Goal: Find specific page/section: Find specific page/section

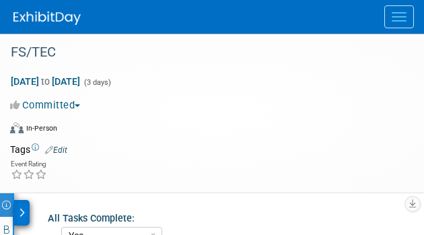
select select "Yes"
select select "FSM"
select select "Yes"
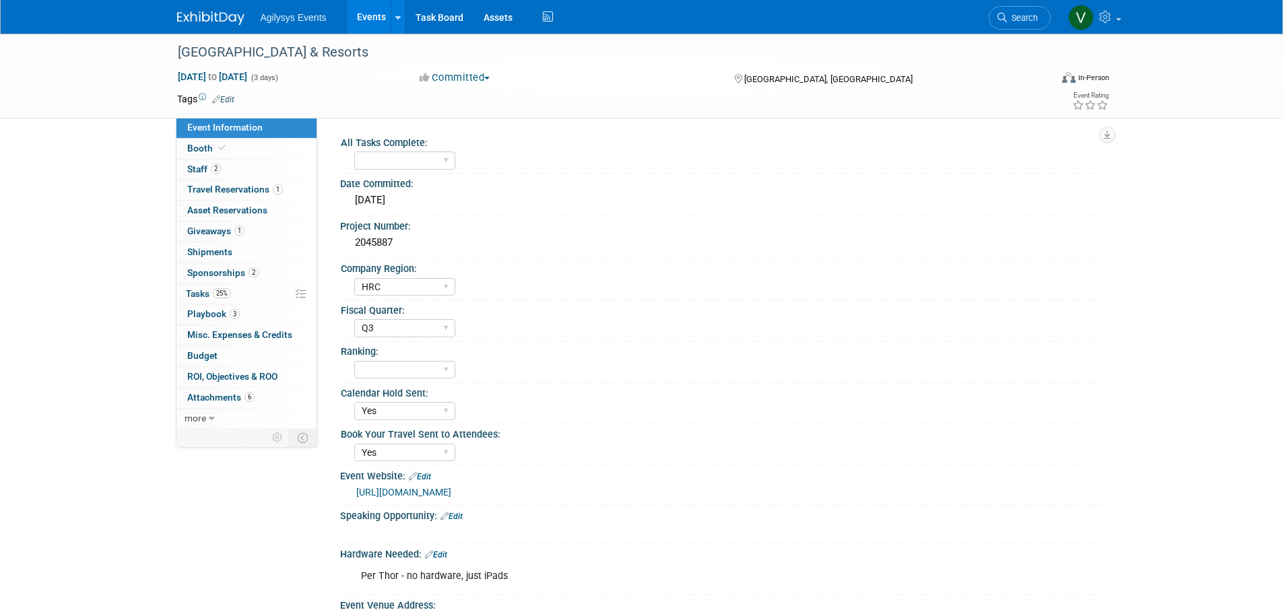
select select "HRC"
select select "Q3"
select select "Yes"
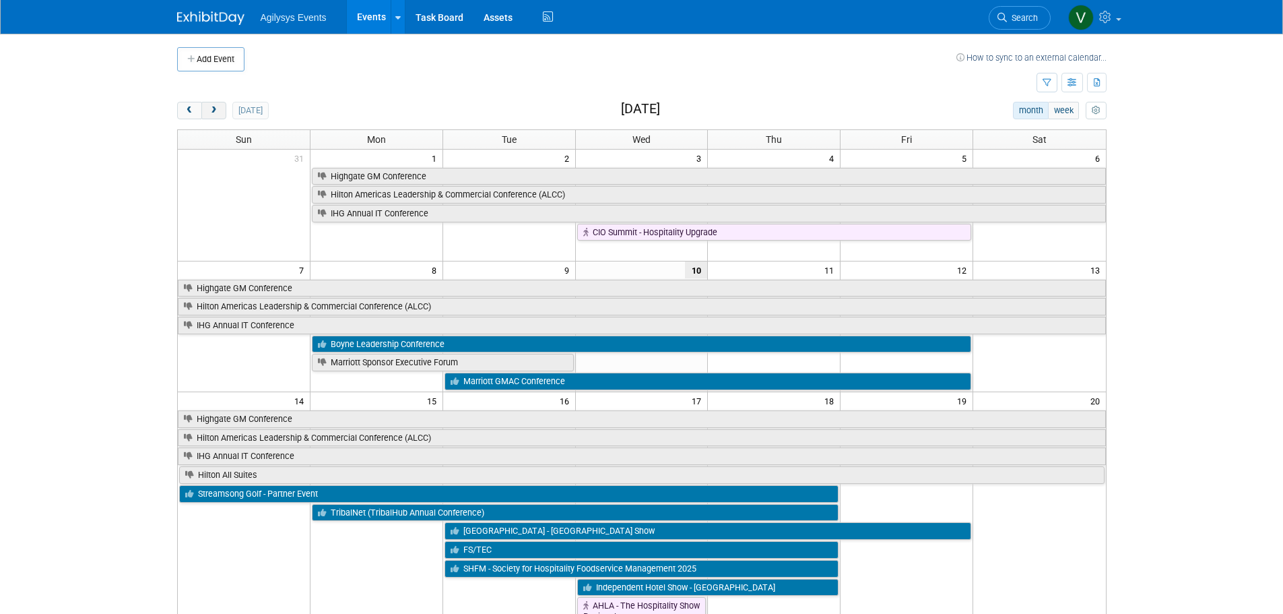
click at [224, 114] on button "next" at bounding box center [213, 111] width 25 height 18
